Goal: Find specific page/section: Find specific page/section

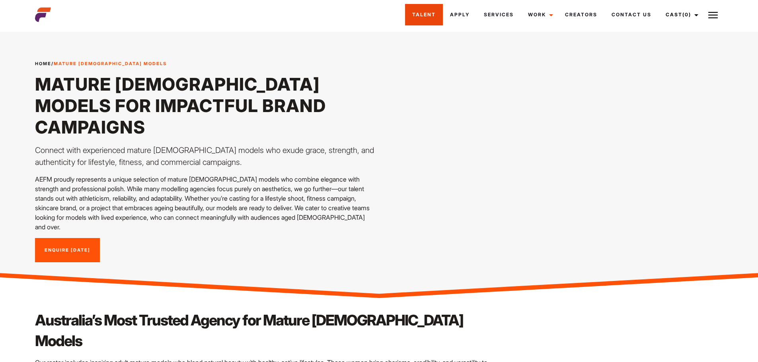
click at [425, 14] on link "Talent" at bounding box center [424, 14] width 38 height 21
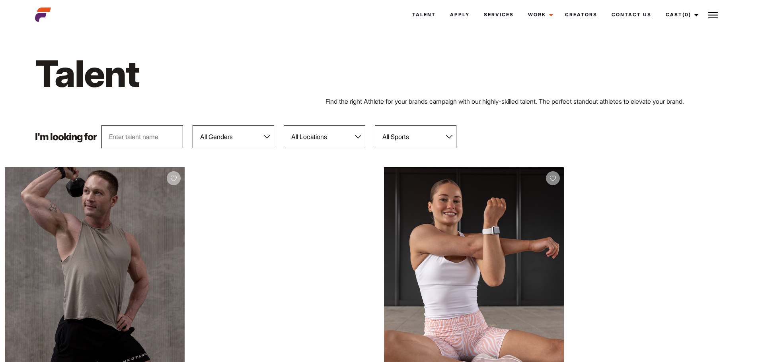
click at [271, 136] on select "All Genders [DEMOGRAPHIC_DATA] [DEMOGRAPHIC_DATA]" at bounding box center [234, 136] width 82 height 23
select select "104"
click at [193, 125] on select "All Genders [DEMOGRAPHIC_DATA] [DEMOGRAPHIC_DATA]" at bounding box center [234, 136] width 82 height 23
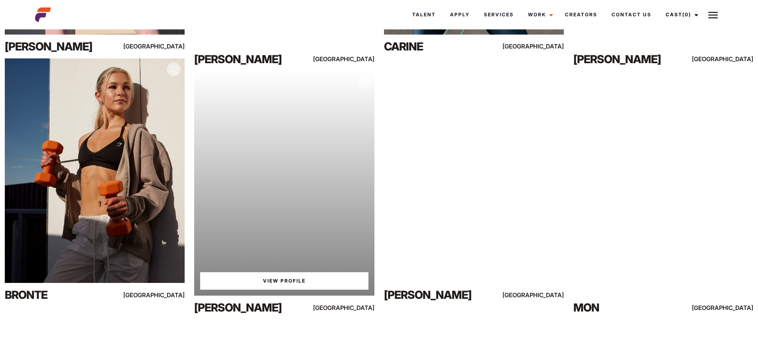
scroll to position [895, 0]
